Goal: Task Accomplishment & Management: Manage account settings

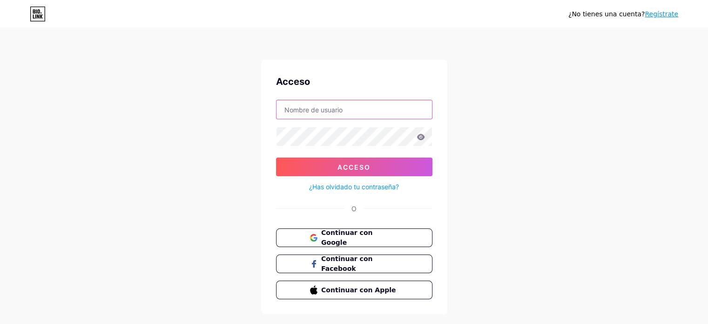
click at [309, 108] on input "text" at bounding box center [355, 109] width 156 height 19
type input "[EMAIL_ADDRESS][DOMAIN_NAME]"
click at [276, 157] on button "Acceso" at bounding box center [354, 166] width 157 height 19
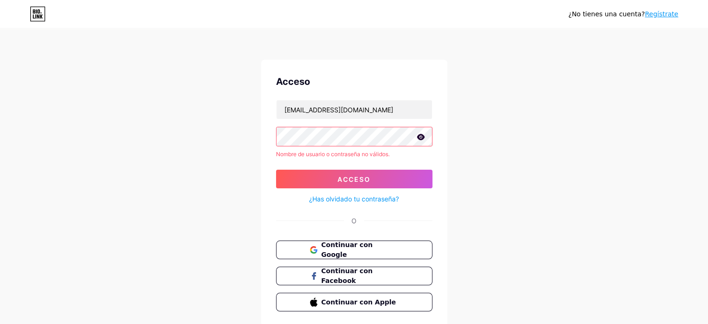
click at [348, 197] on font "¿Has olvidado tu contraseña?" at bounding box center [354, 199] width 90 height 8
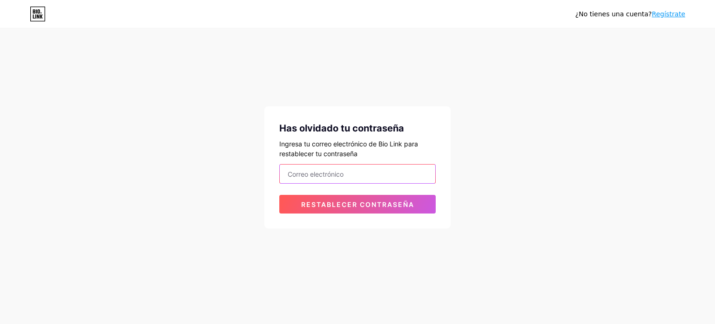
click at [319, 174] on input "email" at bounding box center [358, 173] width 156 height 19
type input "[EMAIL_ADDRESS][DOMAIN_NAME]"
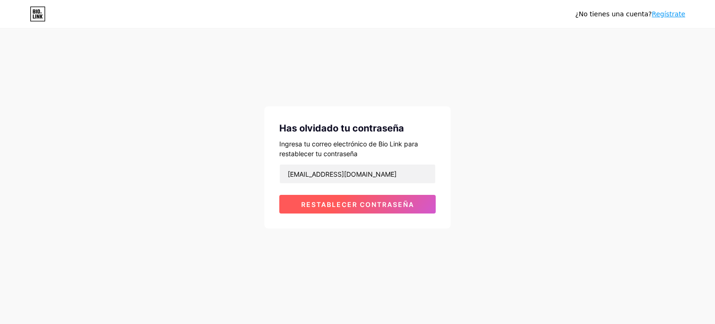
click at [330, 206] on font "Restablecer contraseña" at bounding box center [357, 204] width 113 height 8
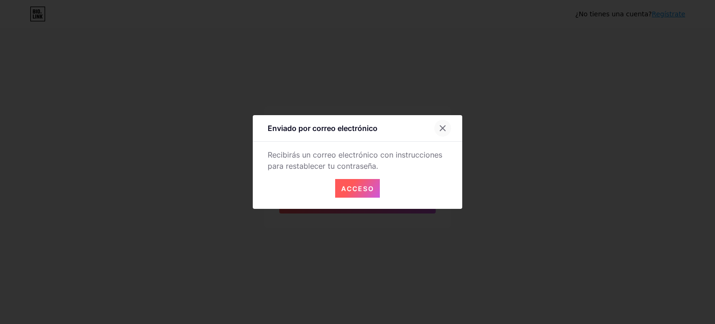
click at [443, 127] on icon at bounding box center [443, 128] width 5 height 5
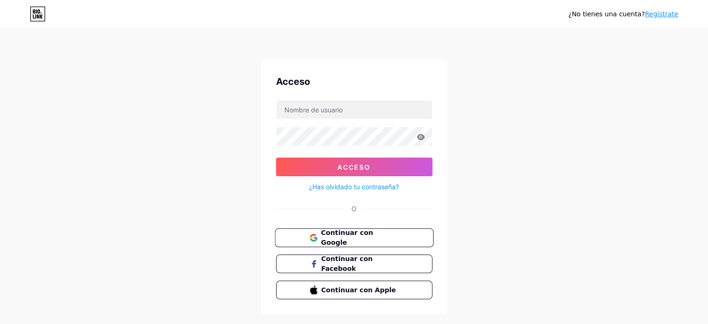
click at [360, 239] on font "Continuar con Google" at bounding box center [347, 238] width 52 height 18
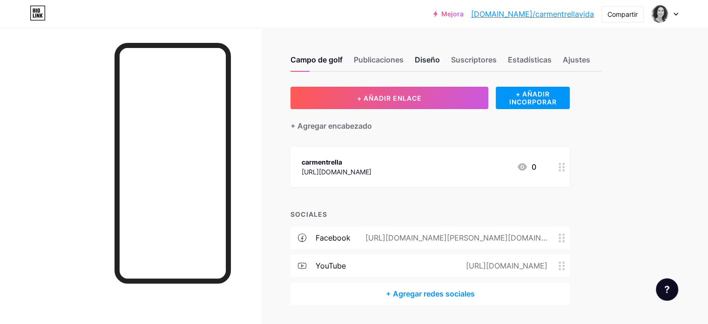
click at [440, 60] on font "Diseño" at bounding box center [427, 59] width 25 height 9
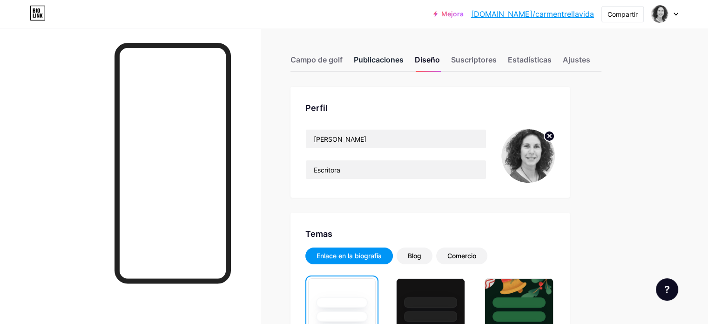
click at [404, 60] on font "Publicaciones" at bounding box center [379, 59] width 50 height 9
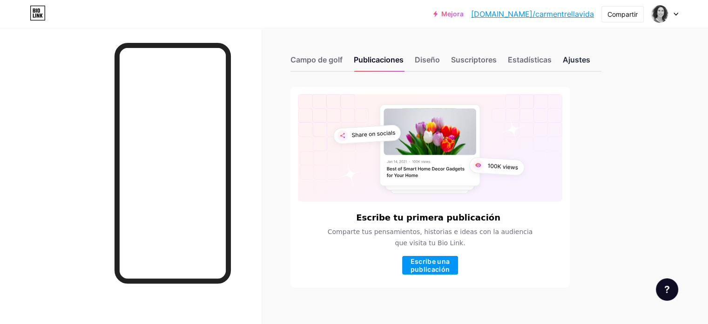
click at [591, 58] on font "Ajustes" at bounding box center [576, 59] width 27 height 9
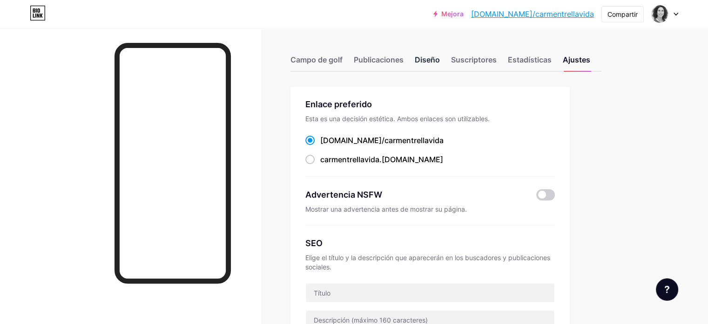
click at [440, 59] on font "Diseño" at bounding box center [427, 59] width 25 height 9
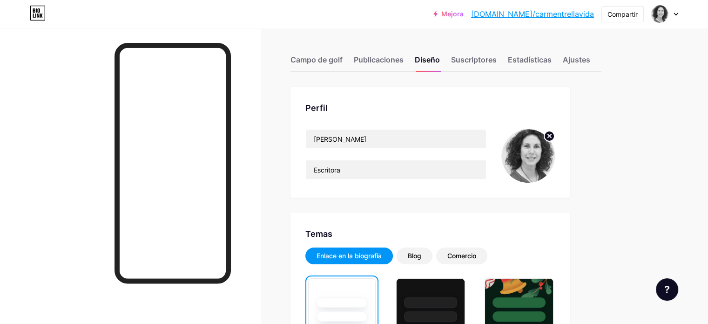
click at [555, 136] on circle at bounding box center [550, 136] width 10 height 10
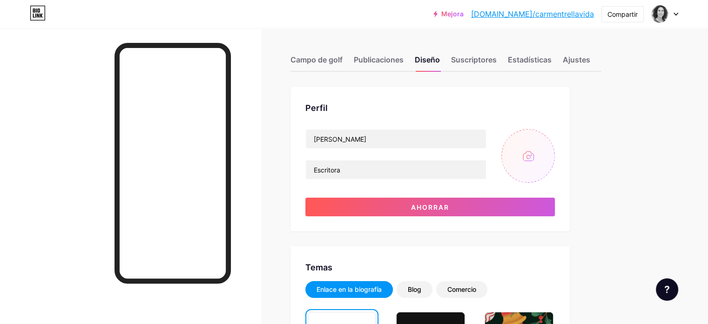
click at [555, 157] on input "file" at bounding box center [529, 156] width 54 height 54
type input "C:\fakepath\foto.jpeg"
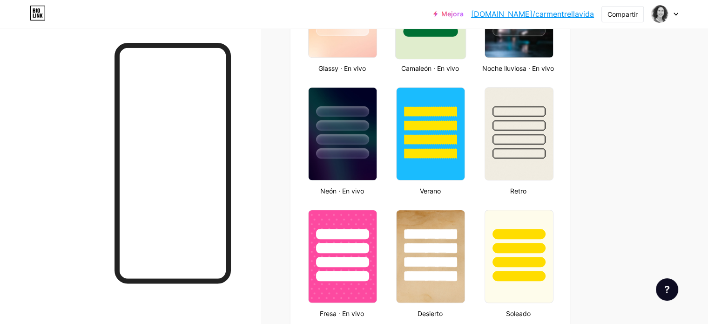
scroll to position [606, 0]
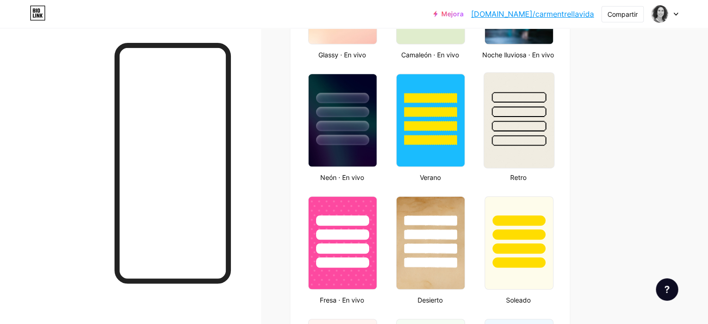
click at [546, 106] on div at bounding box center [519, 111] width 54 height 11
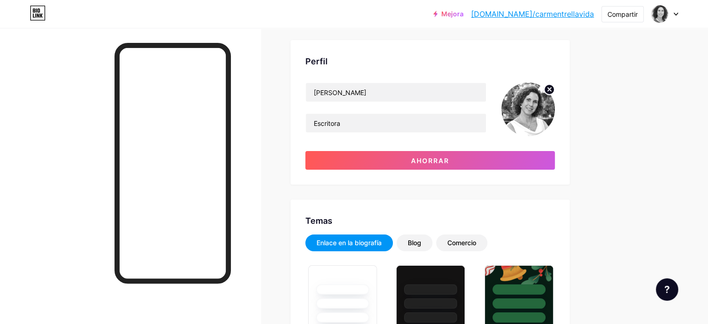
scroll to position [0, 0]
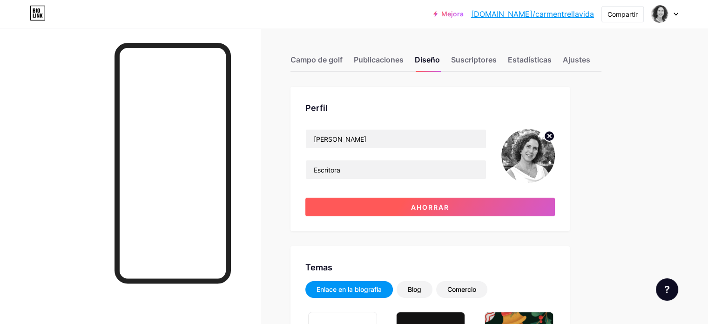
click at [449, 206] on button "Ahorrar" at bounding box center [431, 206] width 250 height 19
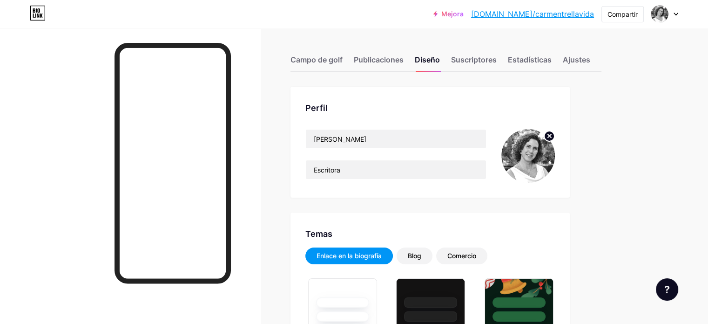
click at [538, 12] on font "bio.link/carmentrellavida" at bounding box center [532, 13] width 123 height 9
click at [464, 10] on font "Mejora" at bounding box center [453, 14] width 22 height 8
click at [591, 58] on font "Ajustes" at bounding box center [576, 59] width 27 height 9
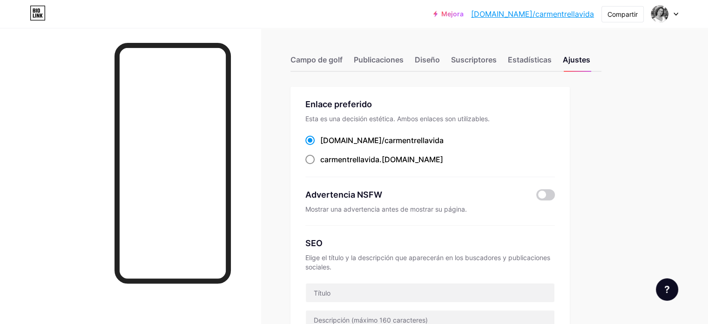
click at [315, 159] on span at bounding box center [310, 159] width 9 height 9
click at [327, 165] on input "carmentrellavida .bio.link" at bounding box center [323, 168] width 6 height 6
radio input "true"
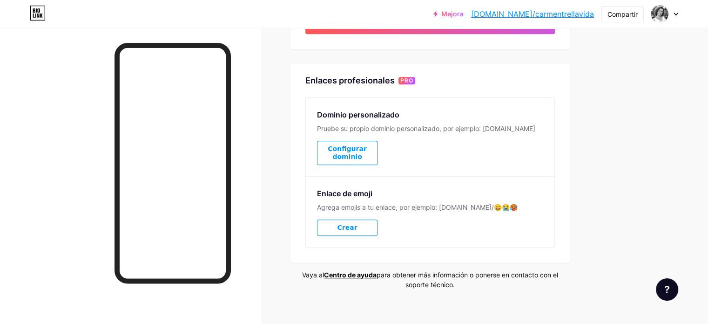
scroll to position [463, 0]
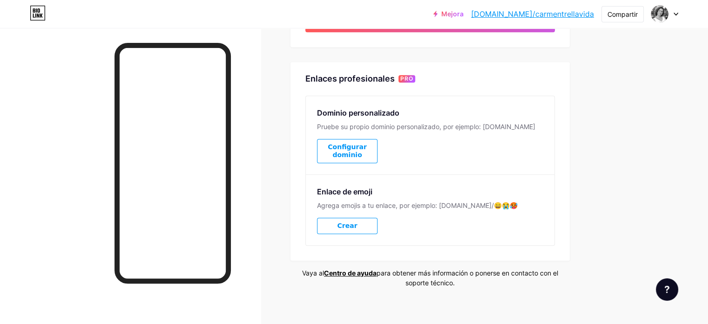
click at [669, 286] on icon at bounding box center [667, 289] width 5 height 7
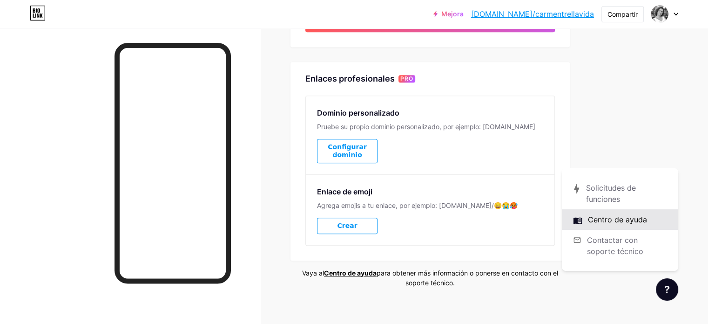
click at [631, 219] on link at bounding box center [620, 219] width 116 height 20
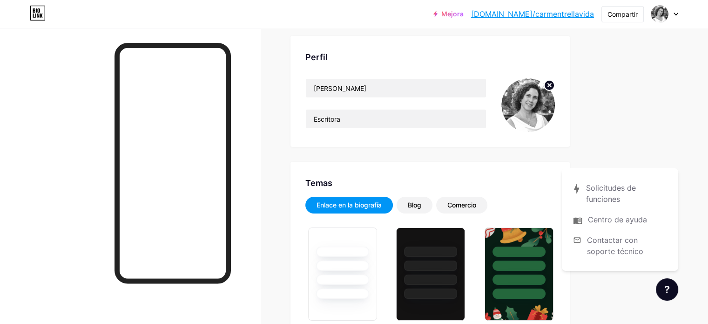
scroll to position [140, 0]
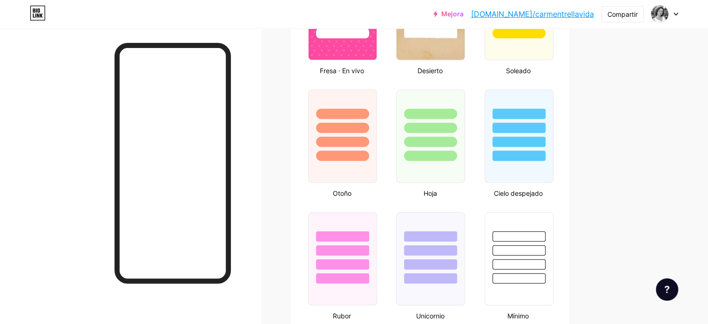
scroll to position [661, 0]
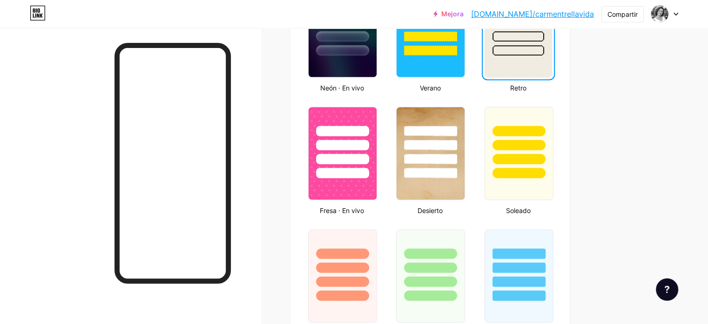
click at [676, 11] on div at bounding box center [665, 14] width 27 height 17
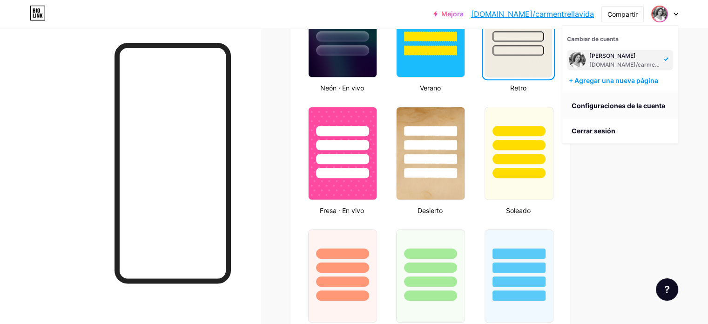
click at [633, 104] on font "Configuraciones de la cuenta" at bounding box center [619, 106] width 94 height 8
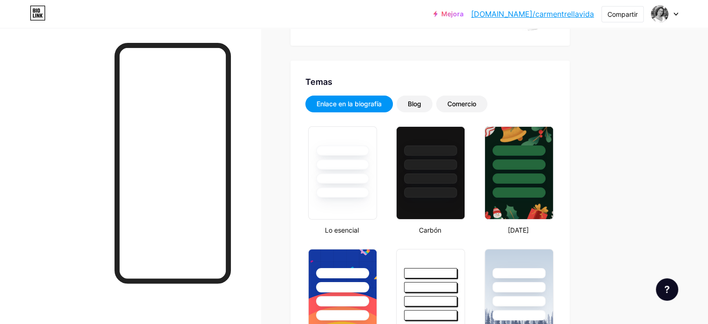
scroll to position [93, 0]
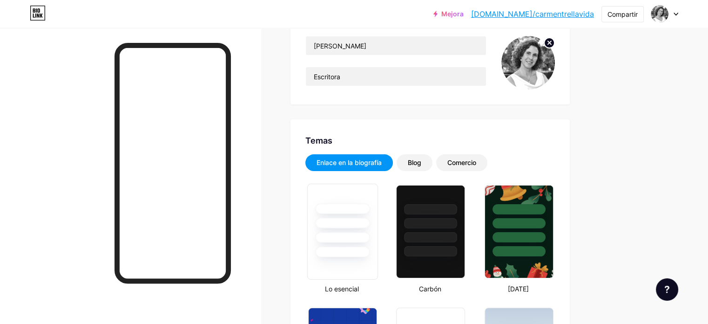
click at [370, 232] on div at bounding box center [342, 237] width 54 height 11
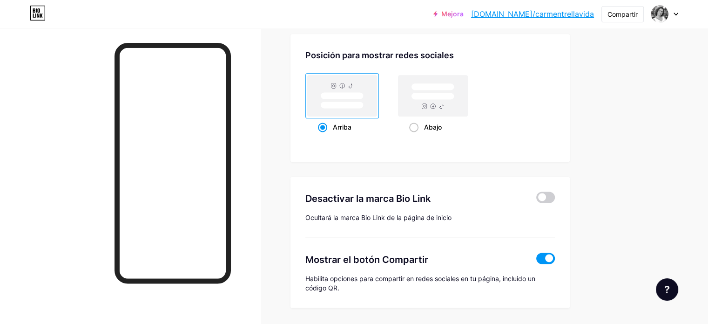
scroll to position [1267, 0]
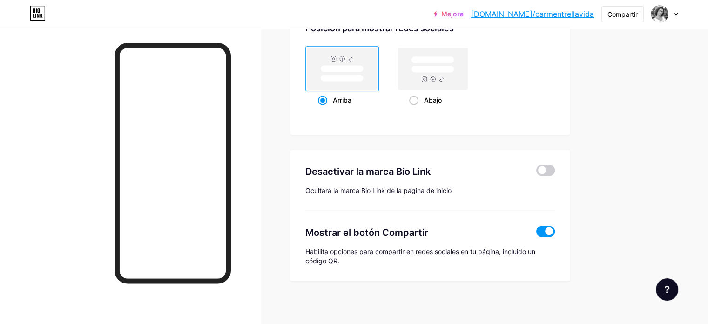
click at [563, 14] on font "bio.link/carmentrellavida" at bounding box center [532, 13] width 123 height 9
